Goal: Task Accomplishment & Management: Complete application form

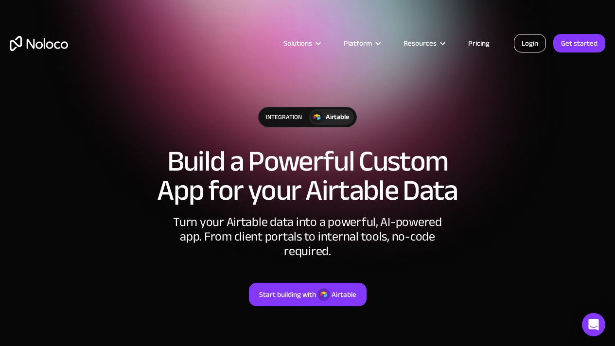
click at [532, 50] on link "Login" at bounding box center [530, 43] width 32 height 18
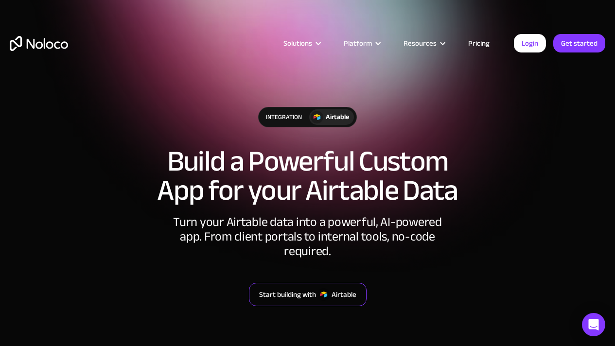
click at [313, 288] on div "Start building with" at bounding box center [287, 294] width 57 height 13
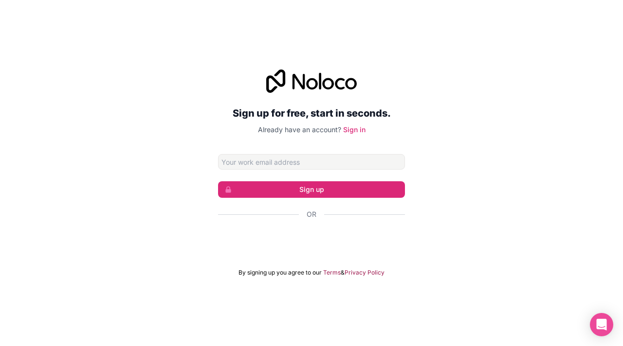
click at [153, 110] on div "Sign up for free, start in seconds. Already have an account? Sign in Sign up Or…" at bounding box center [311, 173] width 623 height 234
click at [262, 162] on input "Email address" at bounding box center [311, 162] width 187 height 16
click at [178, 208] on div "Sign up for free, start in seconds. Already have an account? Sign in Sign up Or…" at bounding box center [311, 173] width 623 height 234
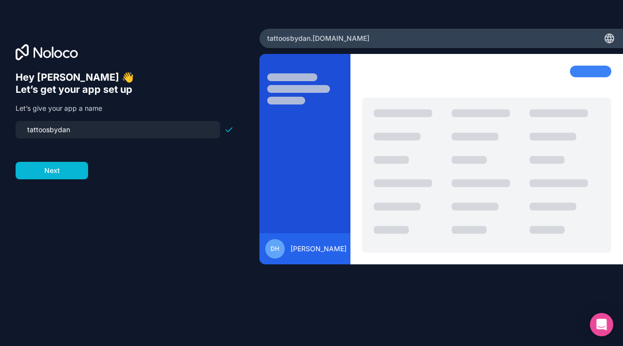
click at [160, 131] on input "tattoosbydan" at bounding box center [117, 130] width 193 height 14
type input "inkstructure"
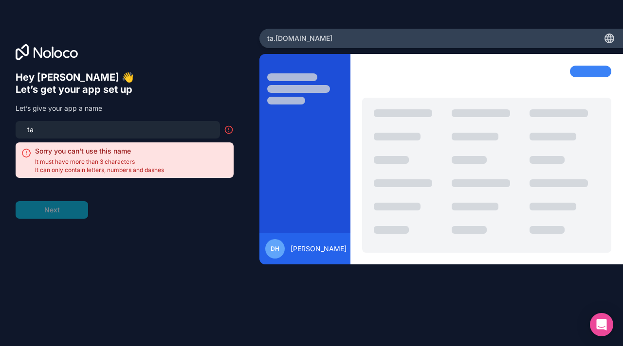
type input "tat"
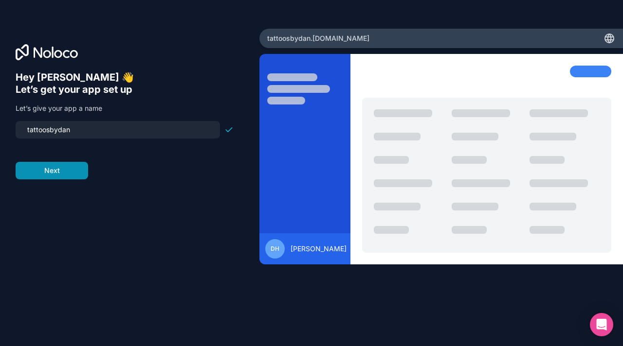
click at [40, 164] on button "Next" at bounding box center [52, 171] width 72 height 18
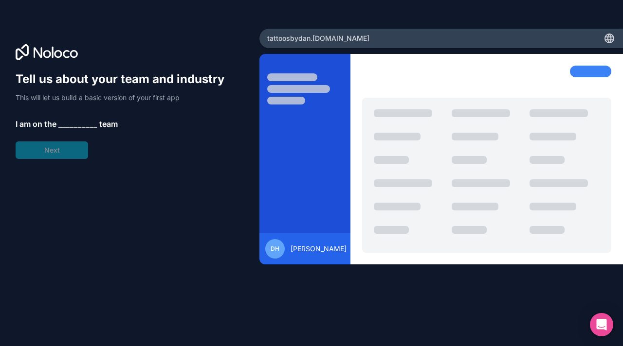
click at [72, 126] on span "__________" at bounding box center [77, 124] width 39 height 12
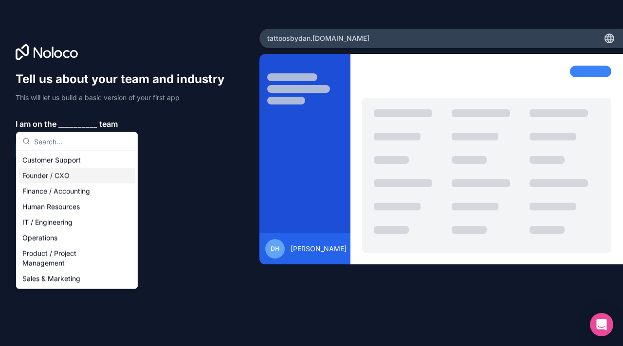
click at [77, 178] on div "Founder / CXO" at bounding box center [76, 176] width 117 height 16
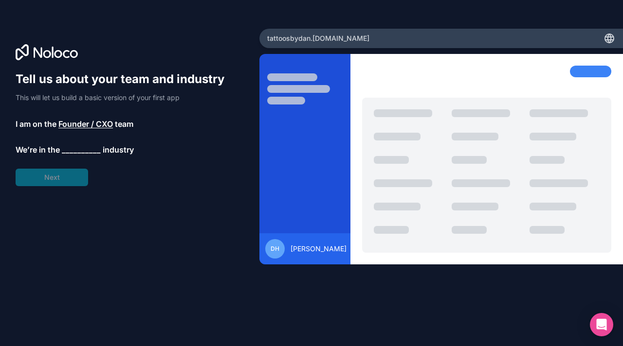
click at [73, 165] on div "Tell us about your team and industry This will let us build a basic version of …" at bounding box center [125, 128] width 218 height 115
click at [73, 181] on div "Tell us about your team and industry This will let us build a basic version of …" at bounding box center [125, 128] width 218 height 115
click at [79, 154] on span "__________" at bounding box center [81, 151] width 39 height 12
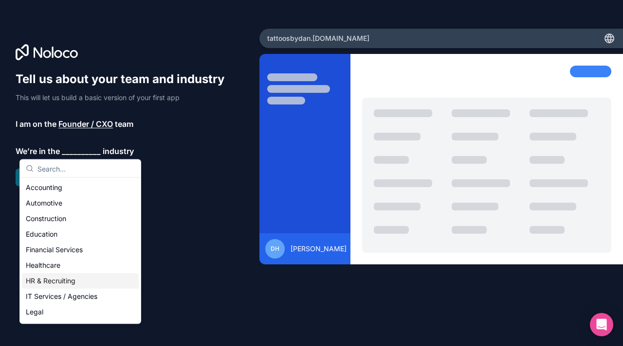
scroll to position [200, 0]
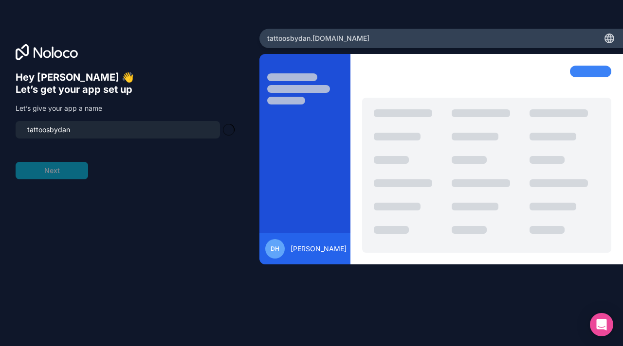
type input "tattoosbydan-app"
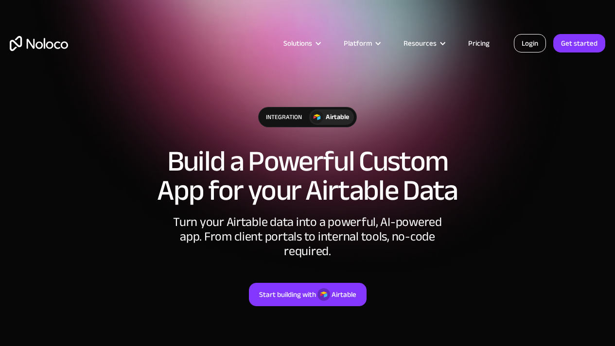
click at [531, 47] on link "Login" at bounding box center [530, 43] width 32 height 18
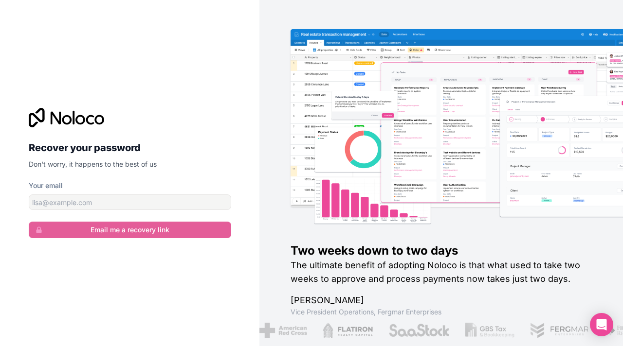
click at [141, 166] on p "Don't worry, it happens to the best of us" at bounding box center [130, 165] width 202 height 10
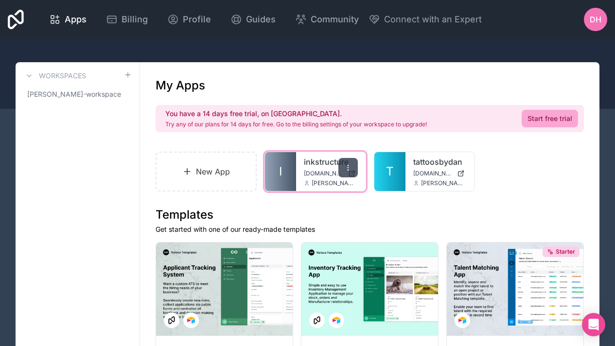
click at [344, 168] on icon at bounding box center [348, 168] width 8 height 8
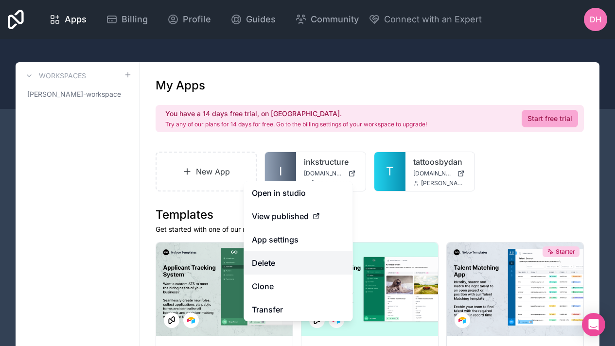
click at [306, 259] on button "Delete" at bounding box center [298, 262] width 109 height 23
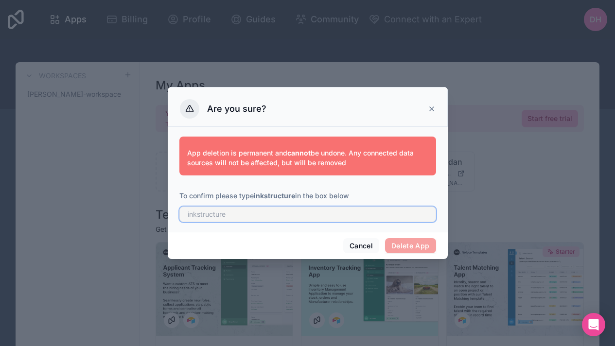
click at [338, 216] on input "text" at bounding box center [307, 215] width 257 height 16
type input "inkstructure"
click at [400, 245] on button "Delete App" at bounding box center [410, 246] width 51 height 16
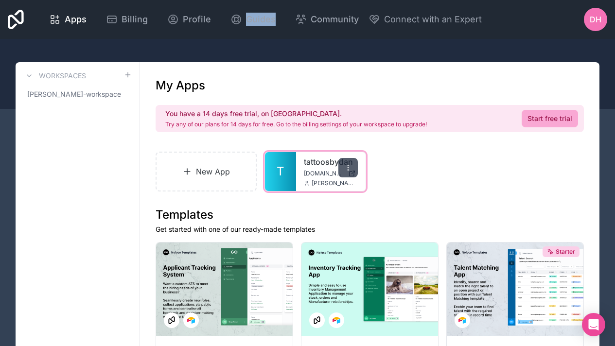
click at [351, 168] on icon at bounding box center [348, 168] width 8 height 8
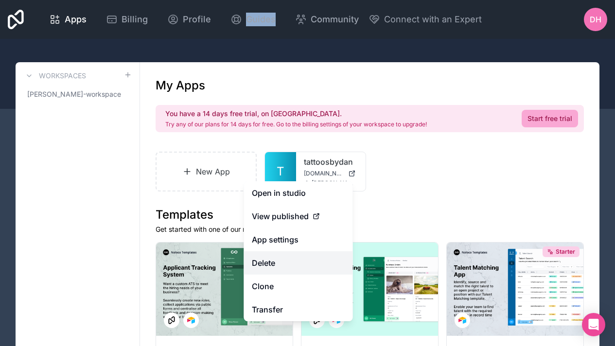
click at [299, 264] on button "Delete" at bounding box center [298, 262] width 109 height 23
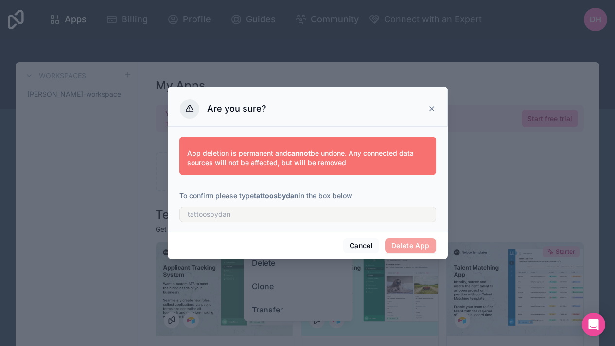
click at [347, 223] on div "App deletion is permanent and cannot be undone. Any connected data sources will…" at bounding box center [307, 177] width 257 height 93
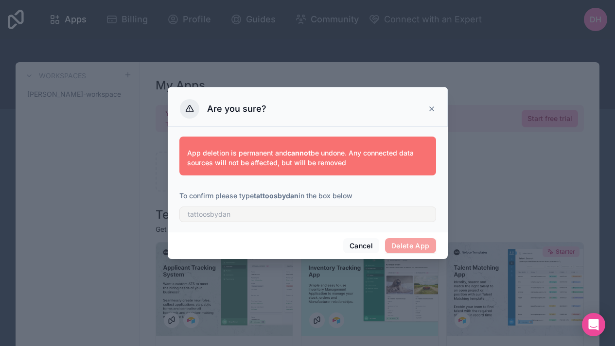
click at [347, 223] on div "App deletion is permanent and cannot be undone. Any connected data sources will…" at bounding box center [307, 177] width 257 height 93
click at [347, 215] on input "text" at bounding box center [307, 215] width 257 height 16
type input "tattoosbydan"
click at [428, 244] on button "Delete App" at bounding box center [410, 246] width 51 height 16
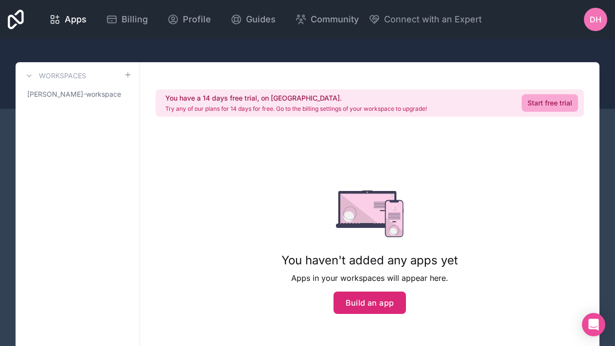
click at [384, 305] on button "Build an app" at bounding box center [370, 303] width 73 height 22
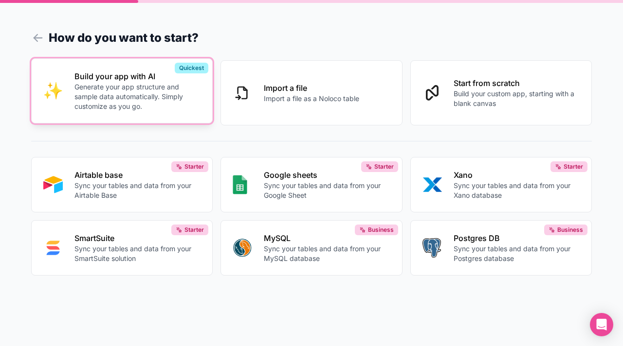
click at [155, 107] on p "Generate your app structure and sample data automatically. Simply customize as …" at bounding box center [137, 96] width 126 height 29
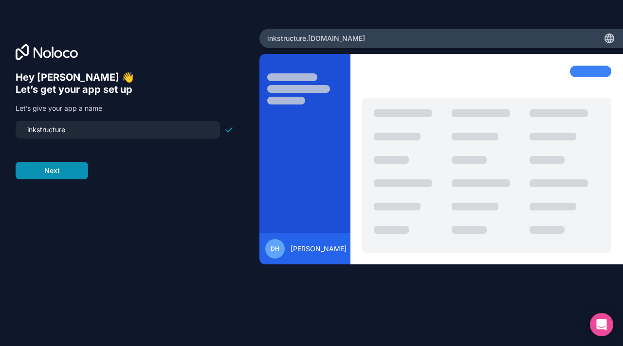
type input "inkstructure"
click at [47, 167] on button "Next" at bounding box center [52, 171] width 72 height 18
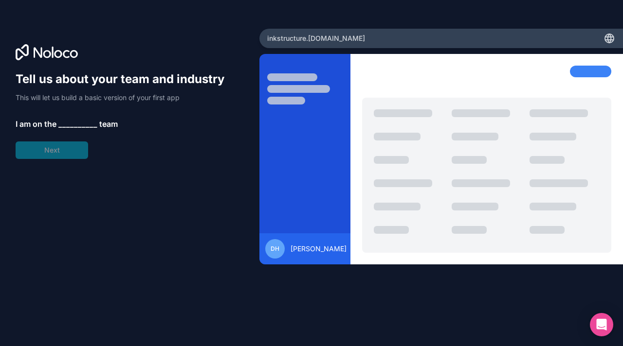
click at [69, 125] on span "__________" at bounding box center [77, 124] width 39 height 12
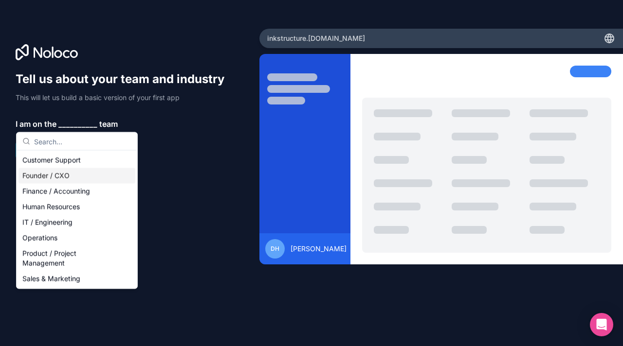
click at [74, 178] on div "Founder / CXO" at bounding box center [76, 176] width 117 height 16
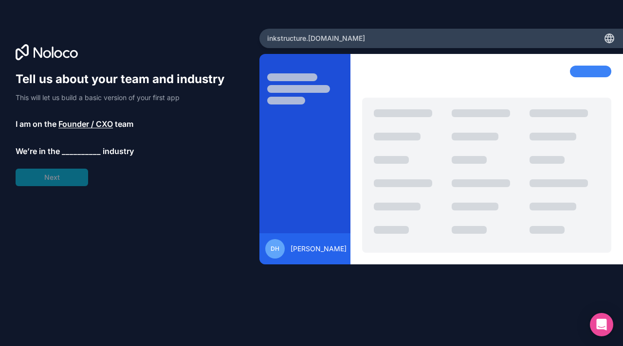
click at [77, 152] on span "__________" at bounding box center [81, 151] width 39 height 12
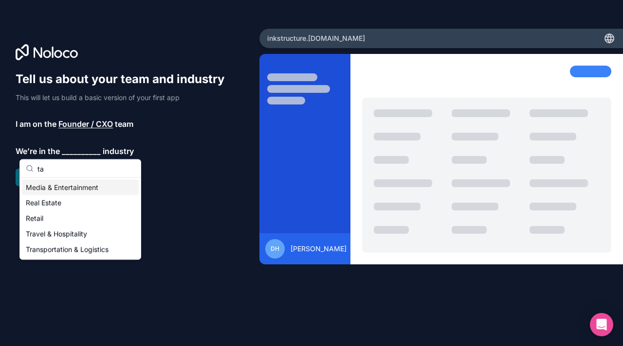
type input "t"
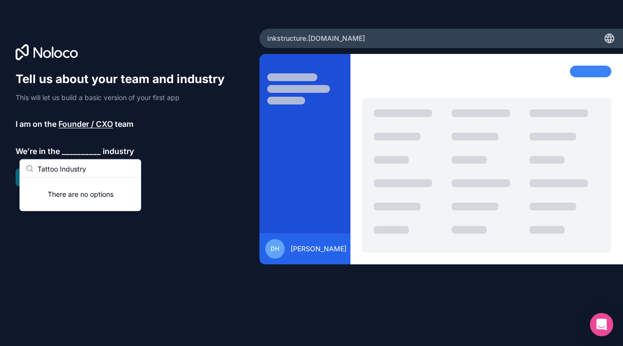
type input "Tattoo Industry"
click at [86, 196] on div "There are no options" at bounding box center [80, 194] width 121 height 33
click at [93, 172] on input "Tattoo Industry" at bounding box center [85, 169] width 97 height 18
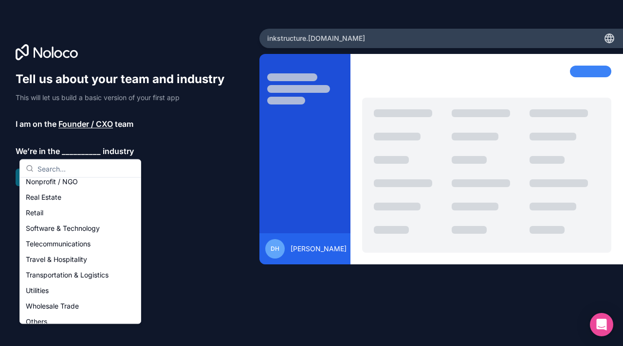
scroll to position [200, 0]
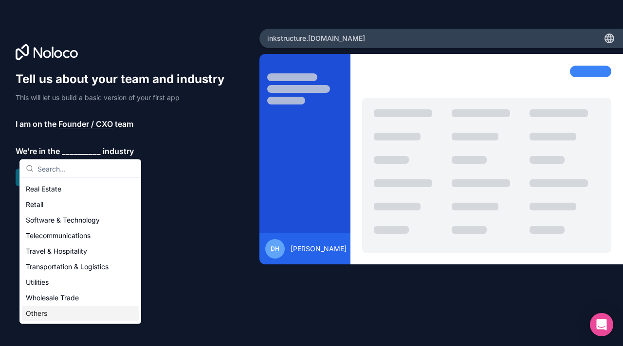
click at [49, 316] on div "Others" at bounding box center [80, 314] width 117 height 16
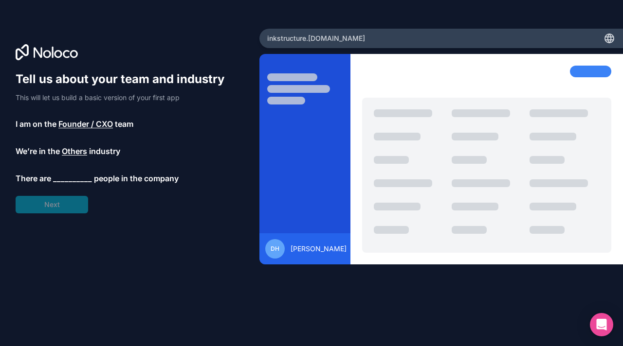
click at [71, 173] on span "__________" at bounding box center [72, 179] width 39 height 12
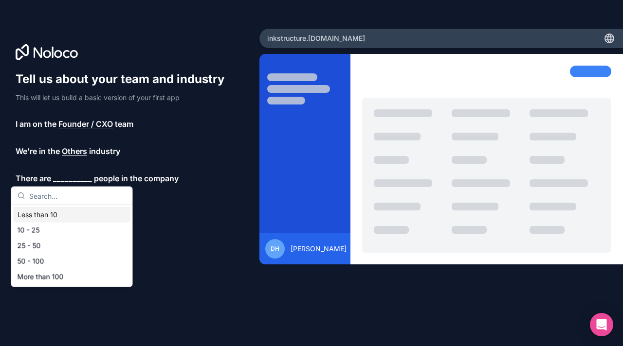
click at [68, 212] on div "Less than 10" at bounding box center [72, 215] width 117 height 16
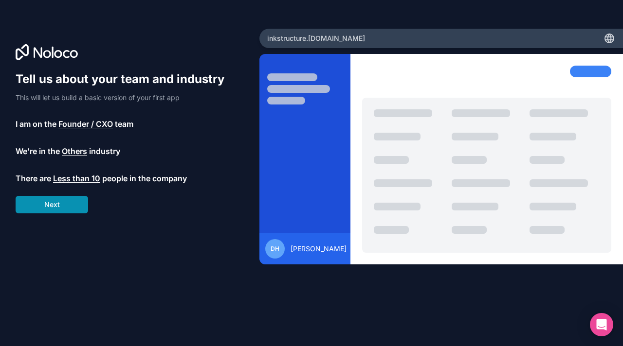
click at [68, 207] on button "Next" at bounding box center [52, 205] width 72 height 18
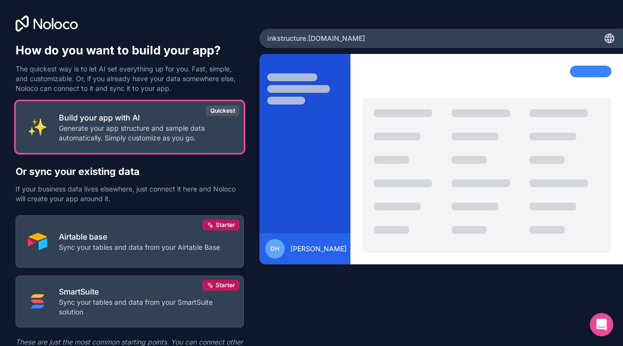
scroll to position [48, 0]
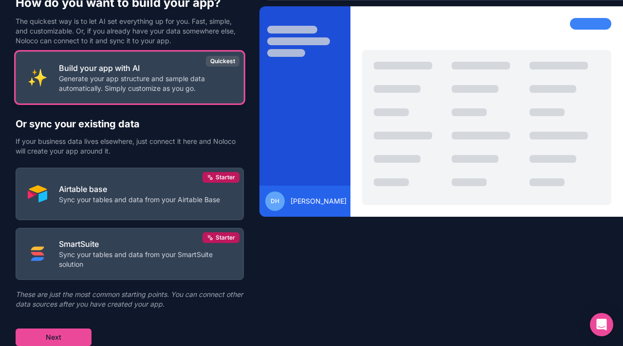
click at [168, 88] on p "Generate your app structure and sample data automatically. Simply customize as …" at bounding box center [145, 83] width 173 height 19
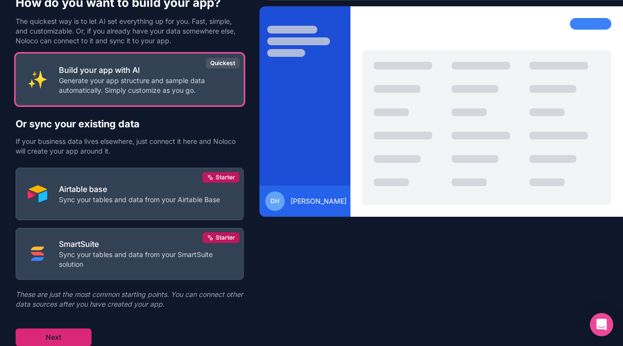
click at [47, 334] on button "Next" at bounding box center [54, 338] width 76 height 18
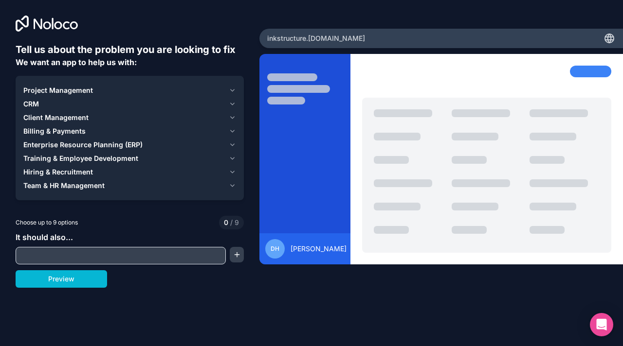
click at [139, 86] on div "Project Management" at bounding box center [123, 91] width 201 height 10
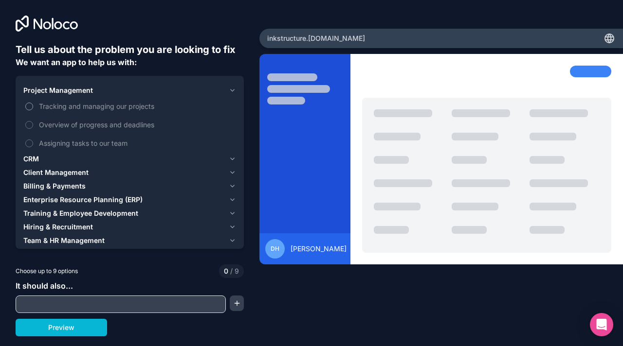
click at [123, 106] on span "Tracking and managing our projects" at bounding box center [136, 106] width 195 height 10
click at [33, 106] on button "Tracking and managing our projects" at bounding box center [29, 107] width 8 height 8
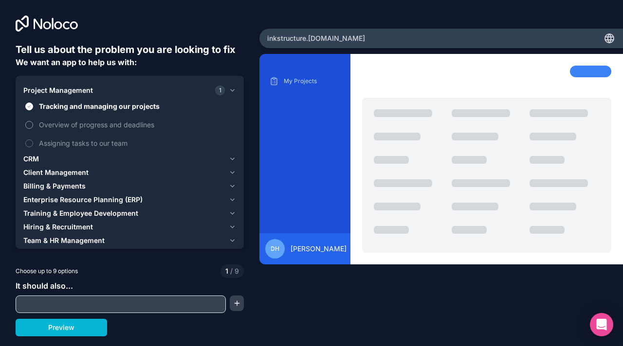
click at [108, 122] on span "Overview of progress and deadlines" at bounding box center [136, 125] width 195 height 10
click at [33, 122] on button "Overview of progress and deadlines" at bounding box center [29, 125] width 8 height 8
click at [92, 156] on div "CRM" at bounding box center [123, 159] width 201 height 10
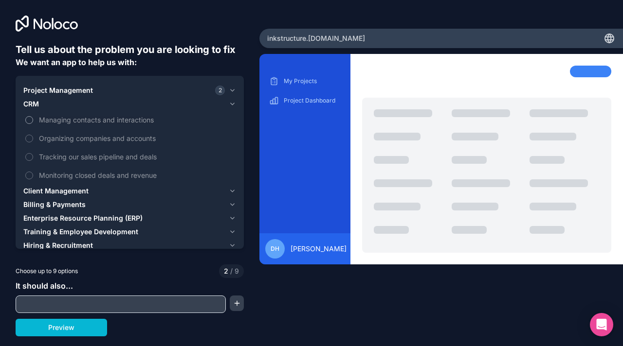
click at [103, 119] on span "Managing contacts and interactions" at bounding box center [136, 120] width 195 height 10
click at [33, 119] on button "Managing contacts and interactions" at bounding box center [29, 120] width 8 height 8
click at [102, 140] on span "Organizing companies and accounts" at bounding box center [136, 138] width 195 height 10
click at [33, 140] on button "Organizing companies and accounts" at bounding box center [29, 139] width 8 height 8
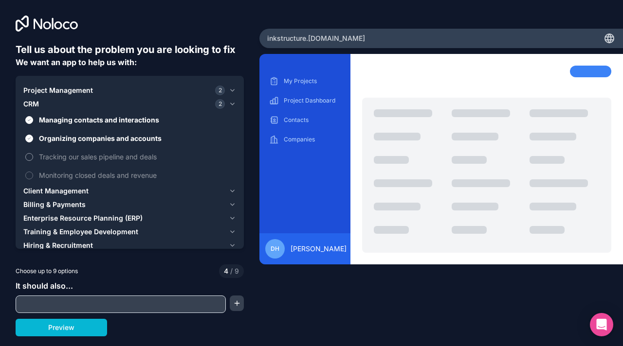
click at [97, 158] on span "Tracking our sales pipeline and deals" at bounding box center [136, 157] width 195 height 10
click at [33, 158] on button "Tracking our sales pipeline and deals" at bounding box center [29, 157] width 8 height 8
click at [89, 179] on span "Monitoring closed deals and revenue" at bounding box center [136, 175] width 195 height 10
click at [33, 179] on button "Monitoring closed deals and revenue" at bounding box center [29, 176] width 8 height 8
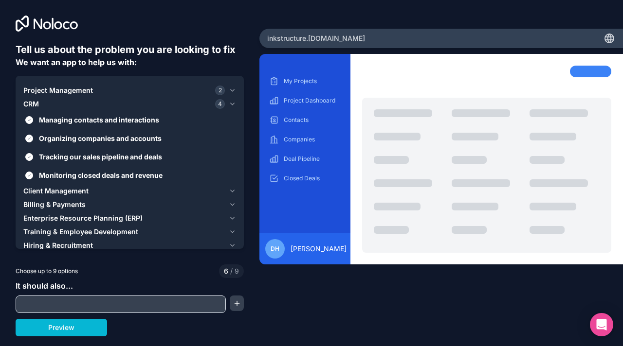
click at [81, 189] on span "Client Management" at bounding box center [55, 191] width 65 height 10
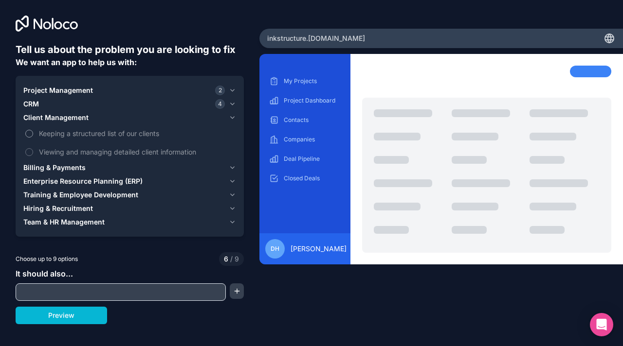
click at [104, 133] on span "Keeping a structured list of our clients" at bounding box center [136, 133] width 195 height 10
click at [33, 133] on button "Keeping a structured list of our clients" at bounding box center [29, 134] width 8 height 8
click at [98, 152] on span "Viewing and managing detailed client information" at bounding box center [136, 152] width 195 height 10
click at [33, 152] on button "Viewing and managing detailed client information" at bounding box center [29, 152] width 8 height 8
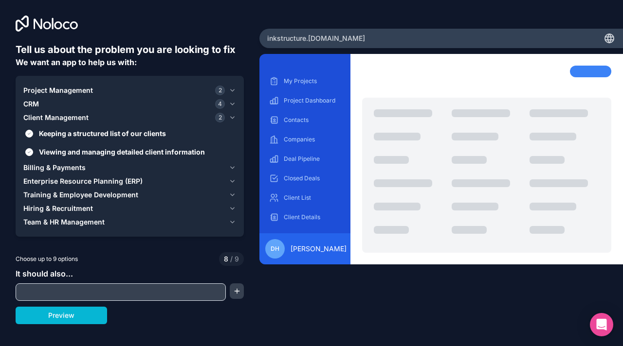
click at [86, 165] on div "Billing & Payments" at bounding box center [123, 168] width 201 height 10
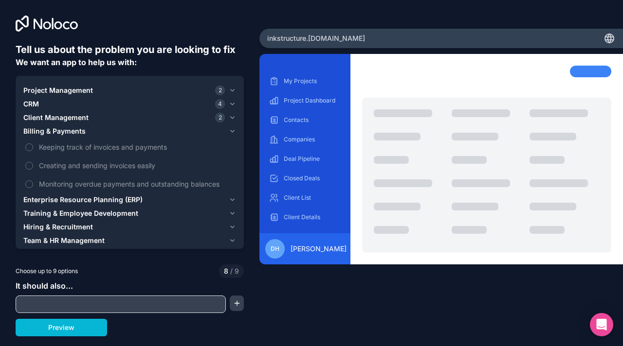
click at [79, 200] on span "Enterprise Resource Planning (ERP)" at bounding box center [82, 200] width 119 height 10
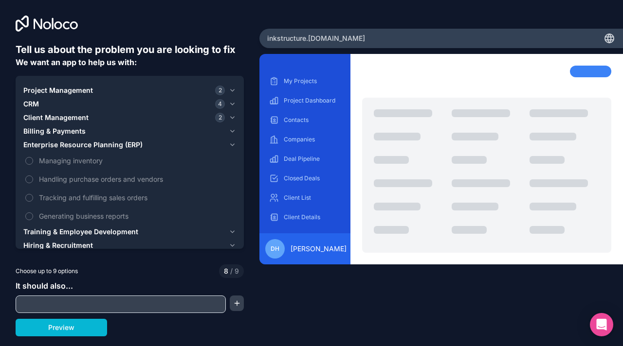
click at [80, 233] on span "Training & Employee Development" at bounding box center [80, 232] width 115 height 10
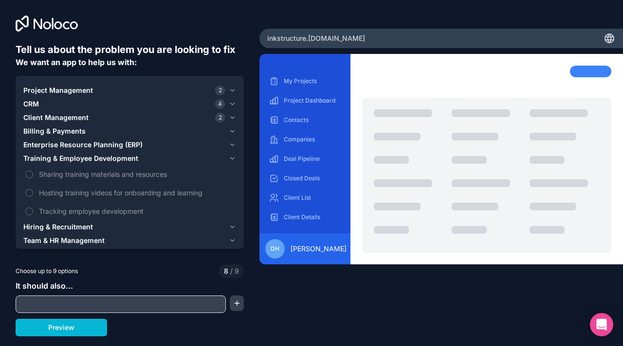
click at [68, 241] on span "Team & HR Management" at bounding box center [63, 241] width 81 height 10
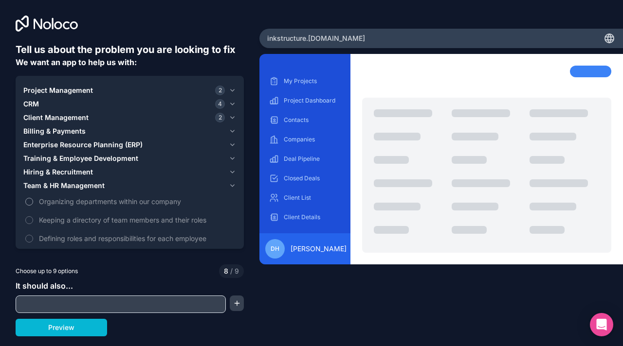
click at [74, 201] on span "Organizing departments within our company" at bounding box center [136, 201] width 195 height 10
click at [33, 201] on button "Organizing departments within our company" at bounding box center [29, 202] width 8 height 8
click at [152, 188] on div "Team & HR Management 1" at bounding box center [123, 186] width 201 height 10
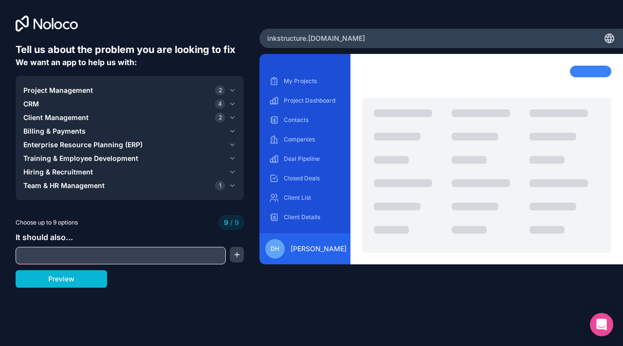
click at [147, 174] on div "Hiring & Recruitment" at bounding box center [123, 172] width 201 height 10
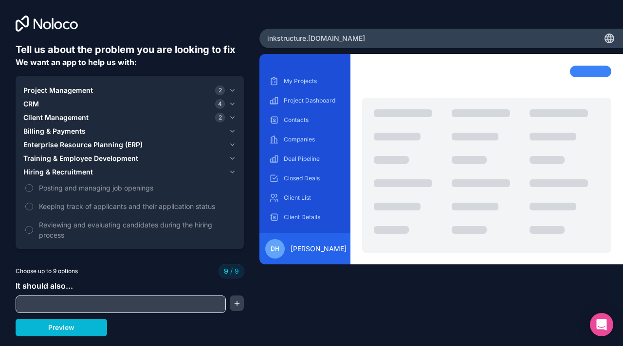
click at [147, 172] on div "Hiring & Recruitment" at bounding box center [123, 172] width 201 height 10
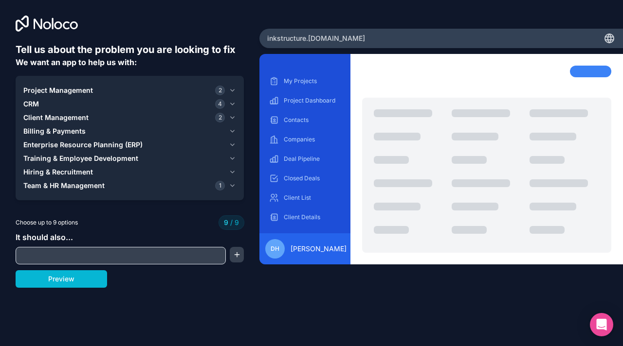
click at [156, 152] on button "Training & Employee Development" at bounding box center [129, 159] width 213 height 14
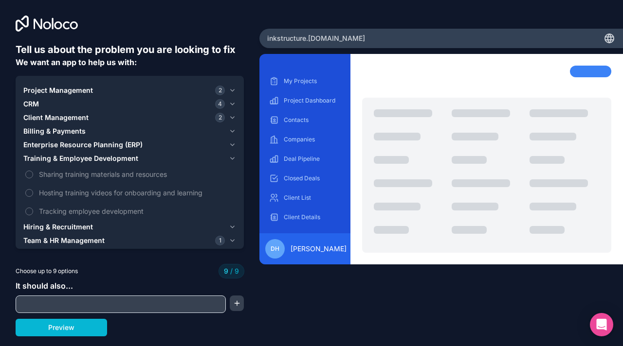
click at [156, 152] on button "Training & Employee Development" at bounding box center [129, 159] width 213 height 14
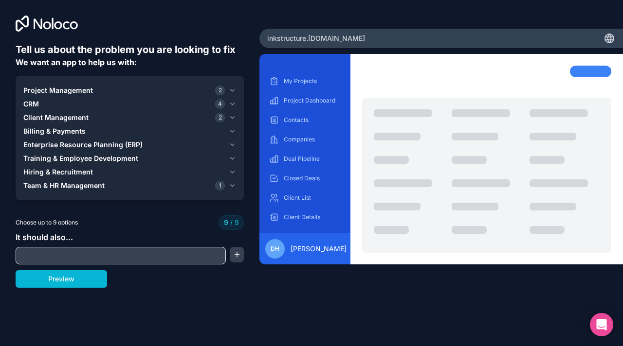
click at [157, 139] on button "Enterprise Resource Planning (ERP)" at bounding box center [129, 145] width 213 height 14
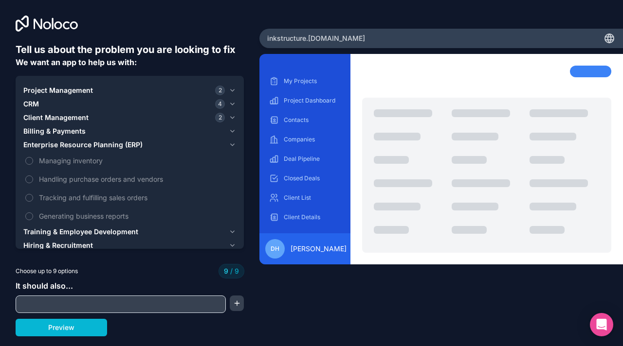
click at [167, 122] on div "Client Management 2" at bounding box center [123, 118] width 201 height 10
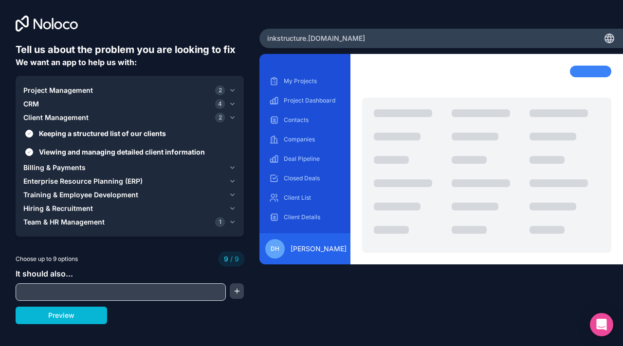
click at [66, 287] on input "text" at bounding box center [120, 292] width 205 height 14
type input "Track loyalty points earned, redeemed, and claimed"
click at [231, 295] on button "button" at bounding box center [237, 292] width 14 height 16
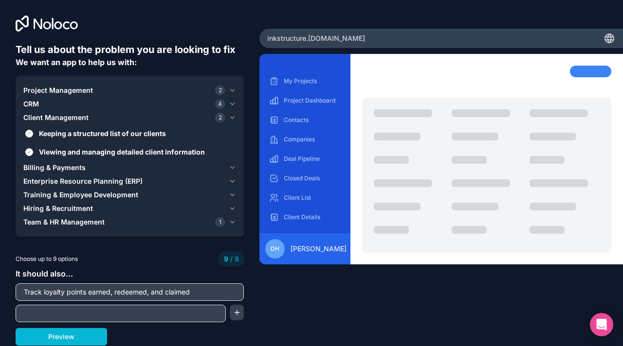
click at [160, 313] on input "text" at bounding box center [120, 314] width 205 height 14
type input "Allow for"
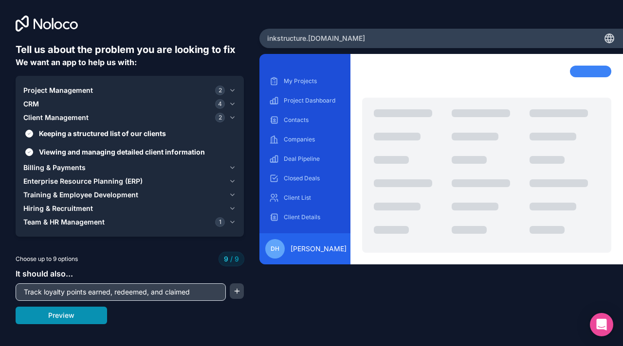
click at [96, 316] on button "Preview" at bounding box center [61, 316] width 91 height 18
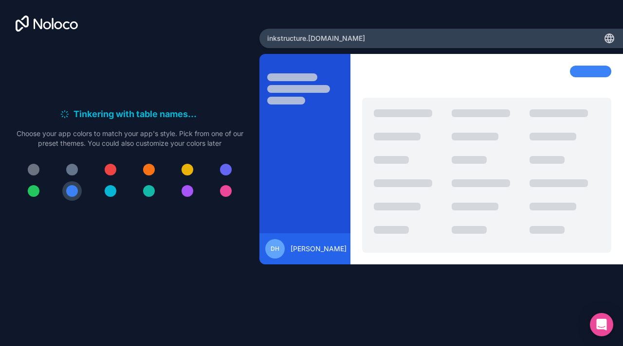
click at [75, 173] on div at bounding box center [72, 170] width 12 height 12
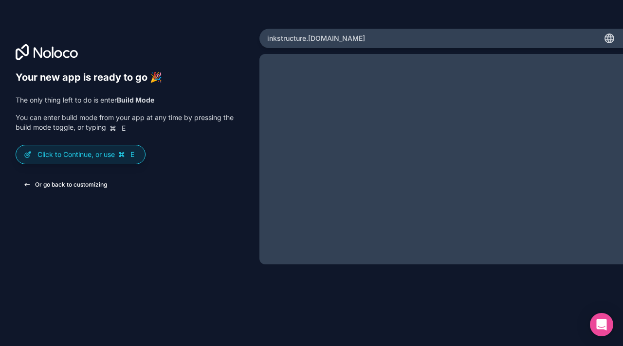
click at [56, 183] on button "Or go back to customizing" at bounding box center [65, 185] width 99 height 18
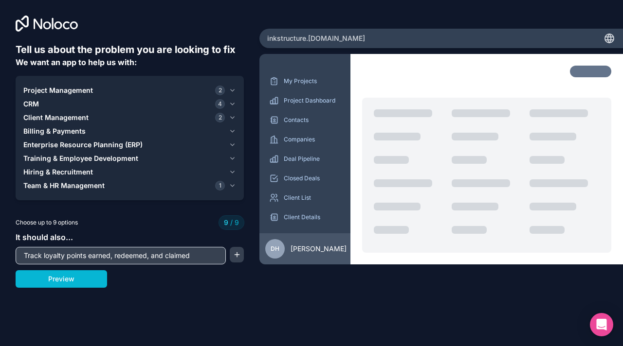
click at [199, 257] on input "Track loyalty points earned, redeemed, and claimed" at bounding box center [120, 256] width 205 height 14
click at [224, 88] on span "2" at bounding box center [220, 91] width 10 height 10
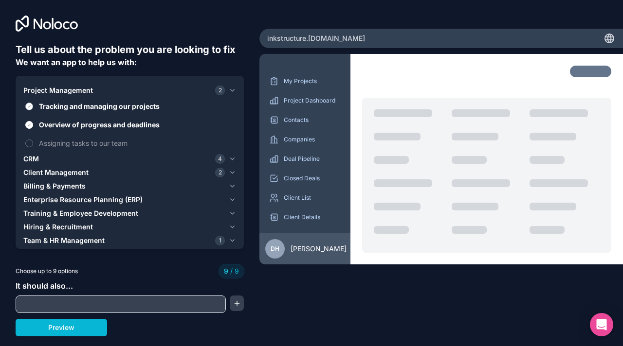
click at [218, 107] on span "Tracking and managing our projects" at bounding box center [136, 106] width 195 height 10
click at [33, 107] on button "Tracking and managing our projects" at bounding box center [29, 107] width 8 height 8
click at [171, 124] on span "Overview of progress and deadlines" at bounding box center [136, 125] width 195 height 10
click at [33, 124] on button "Overview of progress and deadlines" at bounding box center [29, 125] width 8 height 8
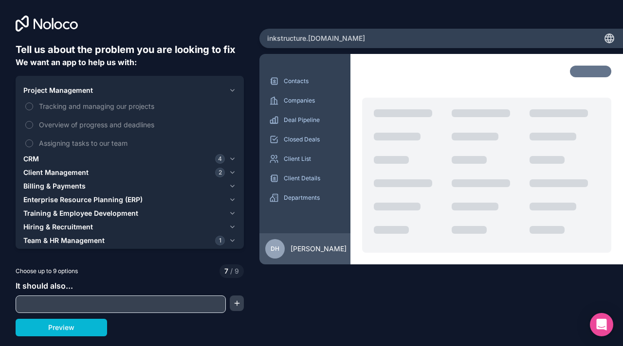
click at [195, 157] on div "CRM 4" at bounding box center [123, 159] width 201 height 10
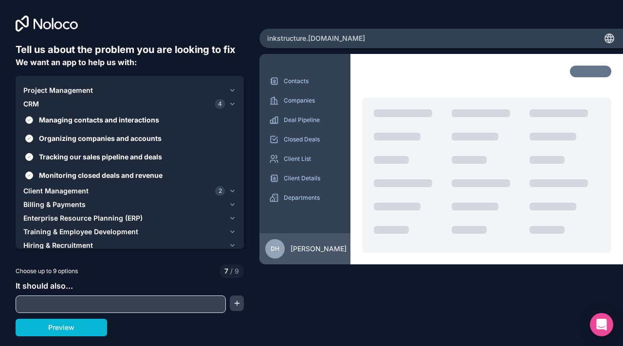
click at [155, 125] on span "Managing contacts and interactions" at bounding box center [136, 120] width 195 height 10
click at [33, 124] on button "Managing contacts and interactions" at bounding box center [29, 120] width 8 height 8
click at [155, 125] on span "Managing contacts and interactions" at bounding box center [136, 120] width 195 height 10
click at [33, 124] on button "Managing contacts and interactions" at bounding box center [29, 120] width 8 height 8
click at [152, 142] on span "Organizing companies and accounts" at bounding box center [136, 138] width 195 height 10
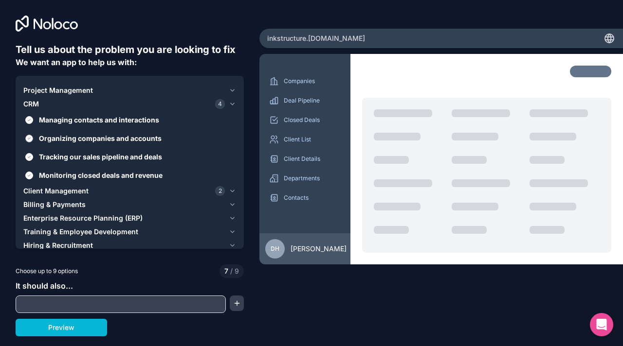
click at [33, 142] on button "Organizing companies and accounts" at bounding box center [29, 139] width 8 height 8
click at [147, 176] on span "Monitoring closed deals and revenue" at bounding box center [136, 175] width 195 height 10
click at [33, 176] on button "Monitoring closed deals and revenue" at bounding box center [29, 176] width 8 height 8
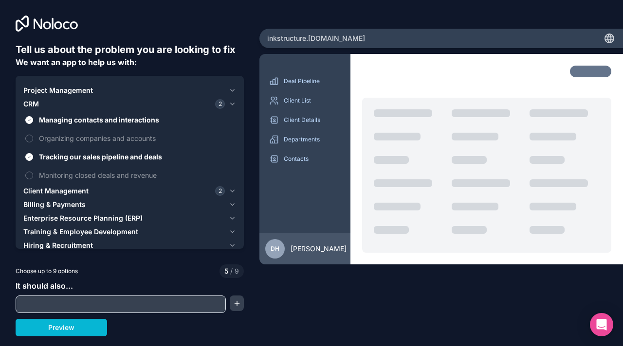
click at [142, 190] on div "Client Management 2" at bounding box center [123, 191] width 201 height 10
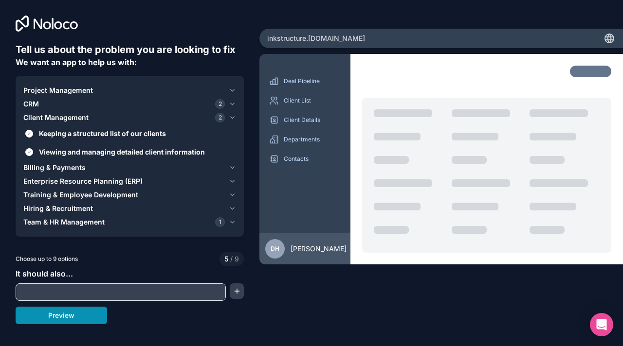
click at [75, 320] on button "Preview" at bounding box center [61, 316] width 91 height 18
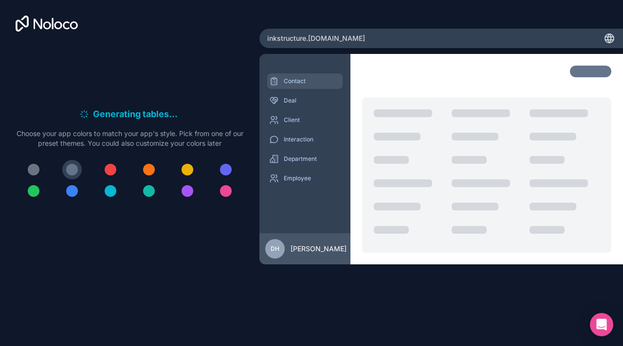
click at [295, 75] on div "Contact" at bounding box center [304, 81] width 75 height 16
click at [296, 100] on p "Deal" at bounding box center [312, 101] width 57 height 8
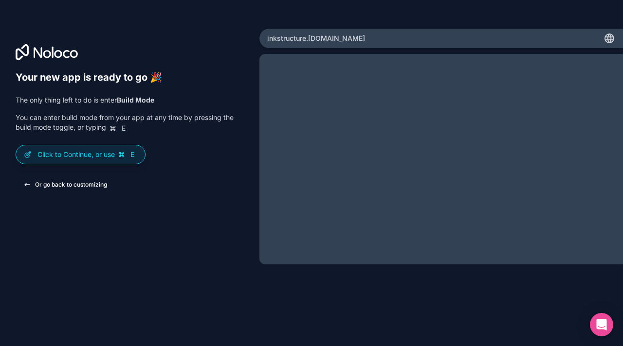
click at [59, 180] on button "Or go back to customizing" at bounding box center [65, 185] width 99 height 18
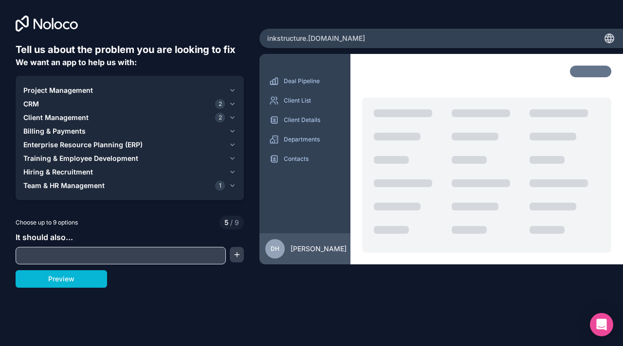
click at [40, 21] on icon at bounding box center [38, 23] width 9 height 11
click at [16, 22] on icon at bounding box center [22, 24] width 13 height 16
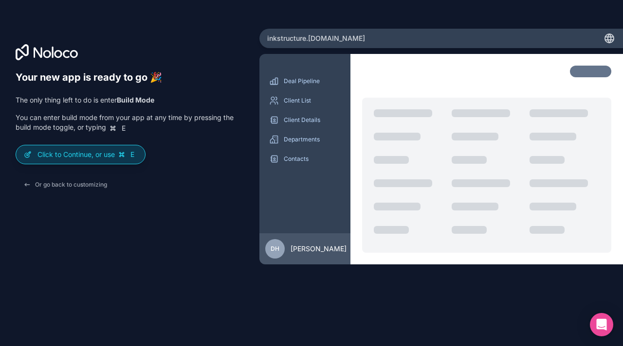
click at [68, 160] on div "Click to Continue, or use E" at bounding box center [80, 154] width 129 height 18
